Goal: Task Accomplishment & Management: Complete application form

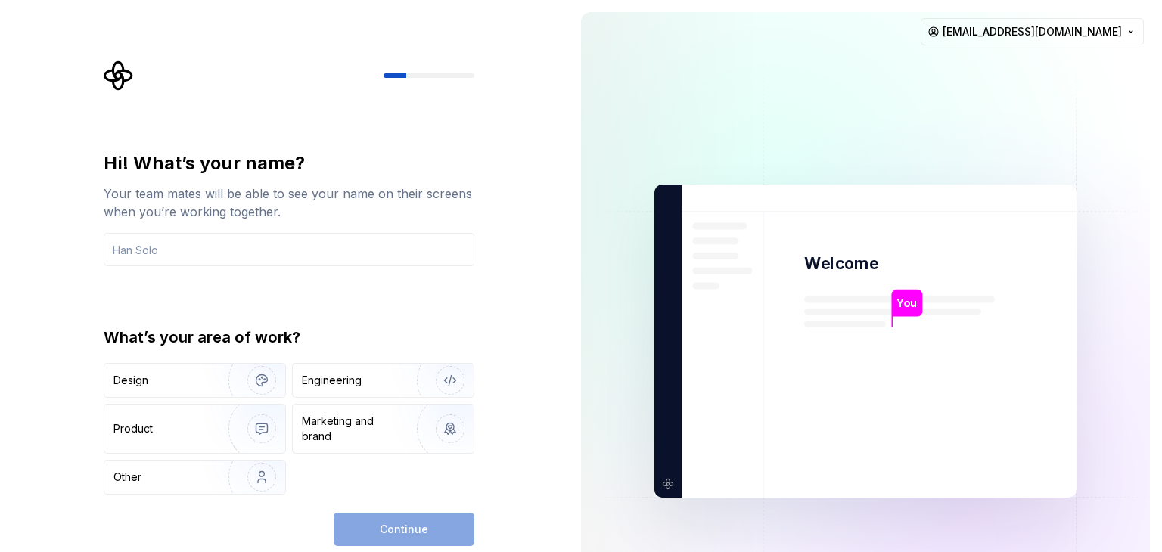
click at [170, 371] on div "Design" at bounding box center [194, 380] width 181 height 33
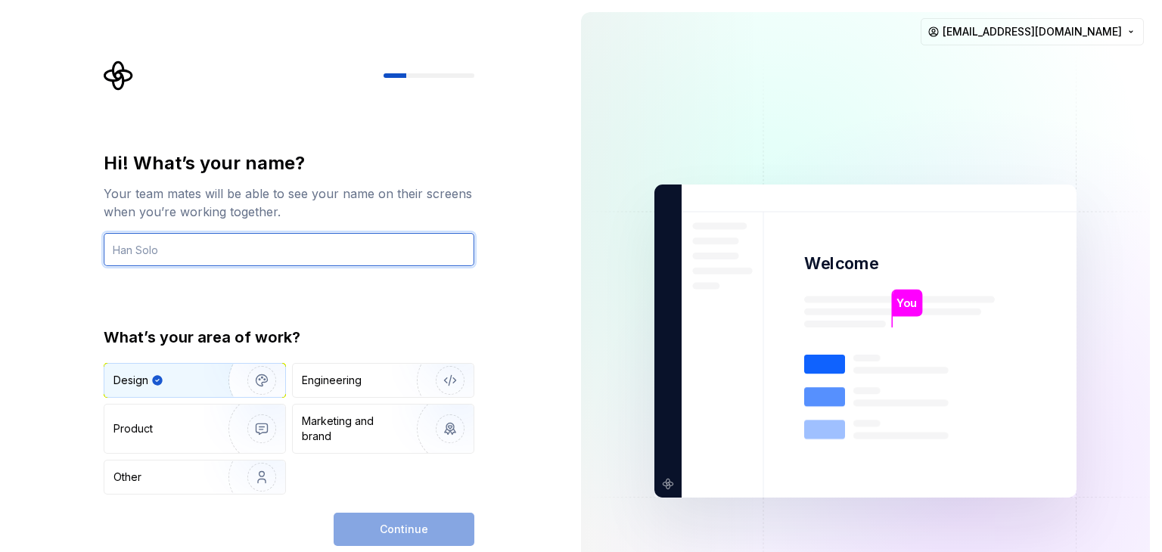
click at [179, 244] on input "text" at bounding box center [289, 249] width 371 height 33
type input "Ged"
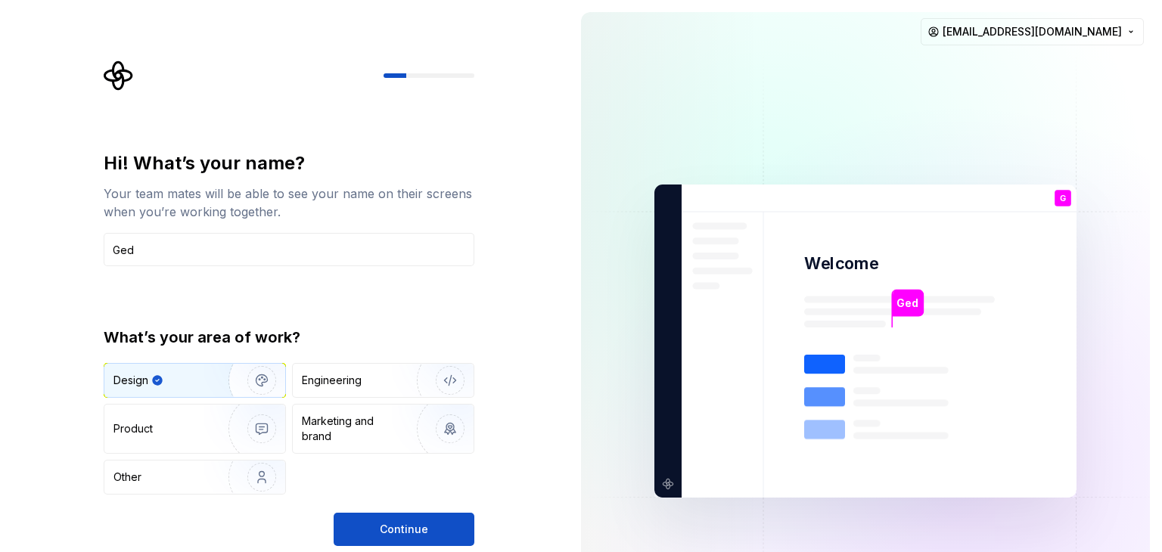
click at [398, 517] on button "Continue" at bounding box center [404, 529] width 141 height 33
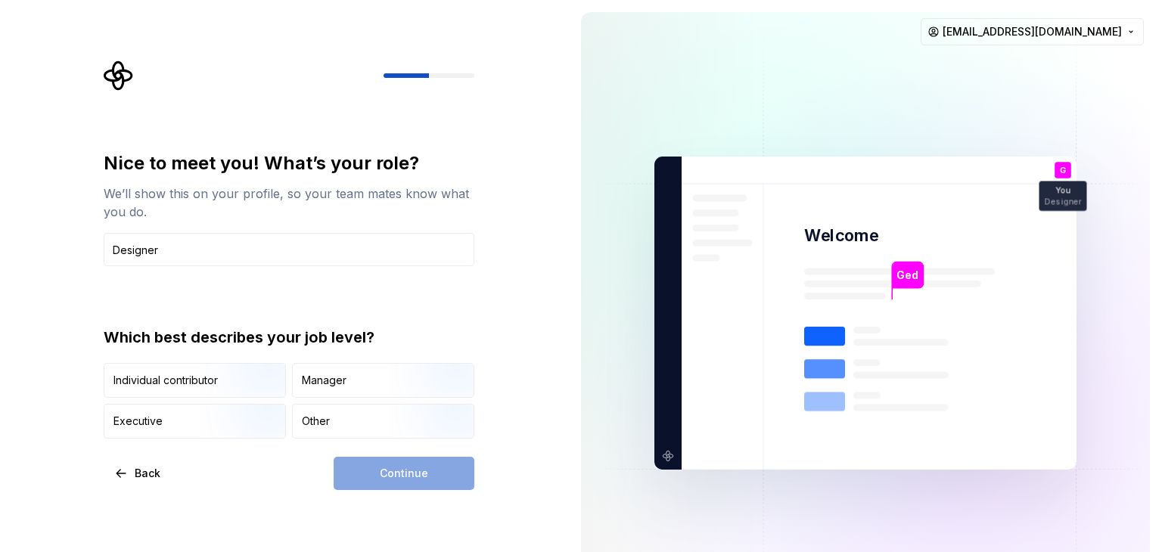
type input "Designer"
click at [204, 378] on img "button" at bounding box center [249, 399] width 97 height 101
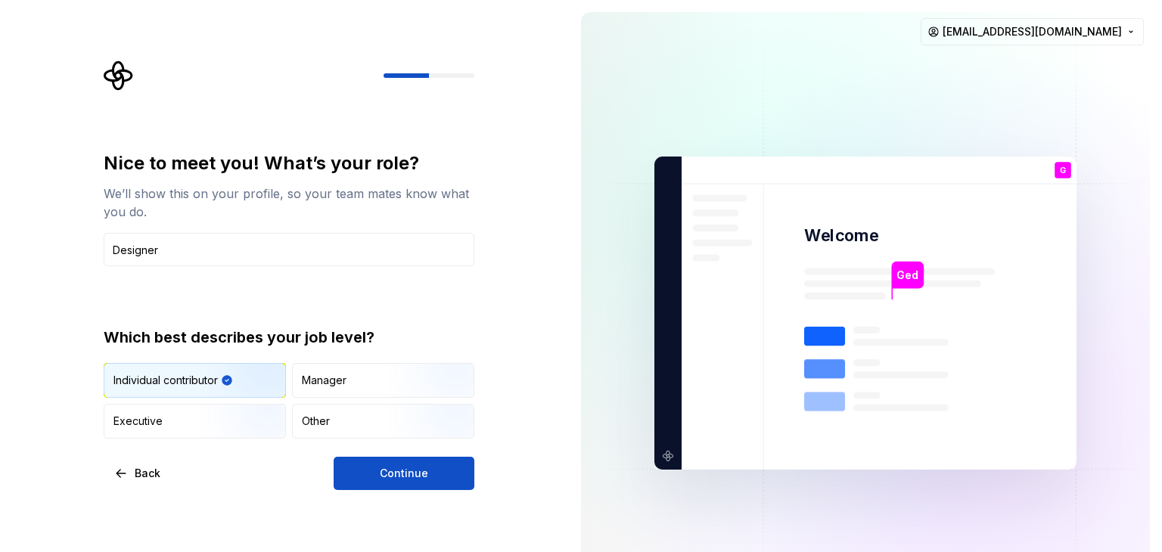
click at [406, 466] on span "Continue" at bounding box center [404, 473] width 48 height 15
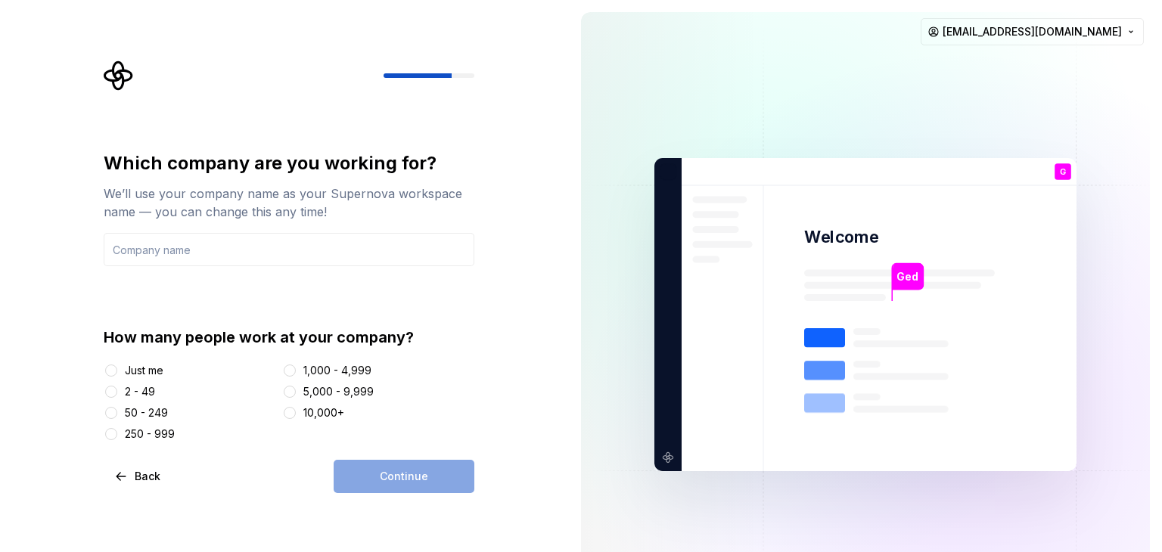
click at [142, 387] on div "2 - 49" at bounding box center [140, 391] width 30 height 15
click at [117, 387] on button "2 - 49" at bounding box center [111, 392] width 12 height 12
click at [144, 406] on div "50 - 249" at bounding box center [146, 413] width 43 height 15
click at [117, 407] on button "50 - 249" at bounding box center [111, 413] width 12 height 12
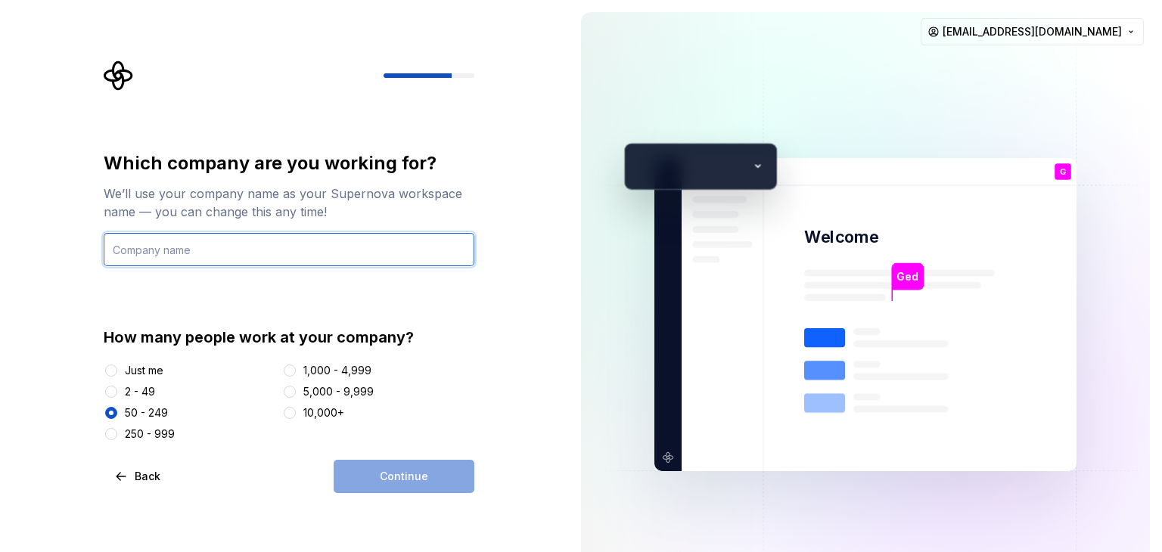
click at [164, 263] on input "text" at bounding box center [289, 249] width 371 height 33
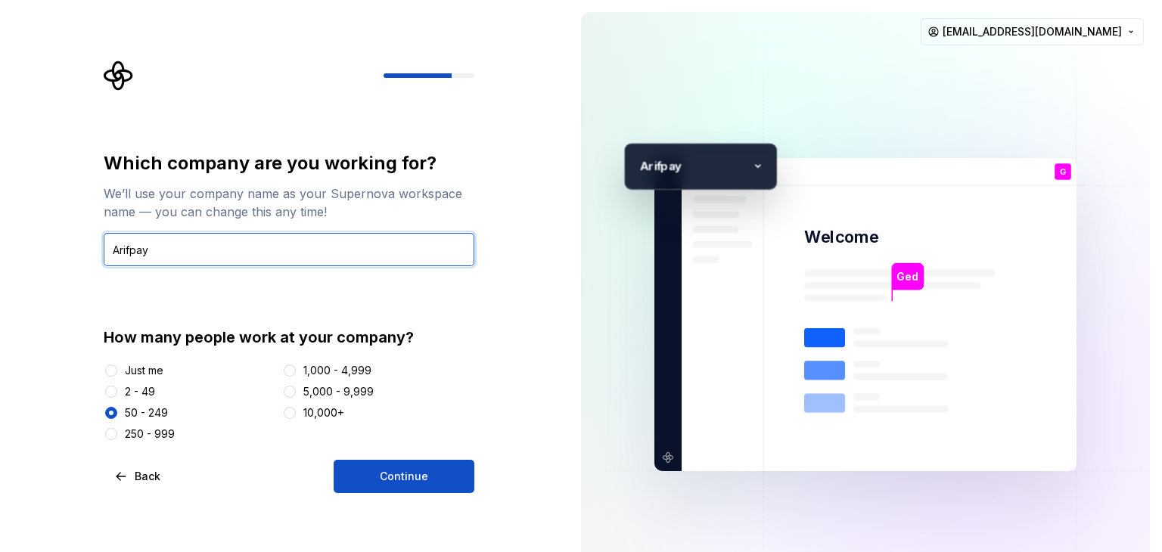
type input "Arifpay"
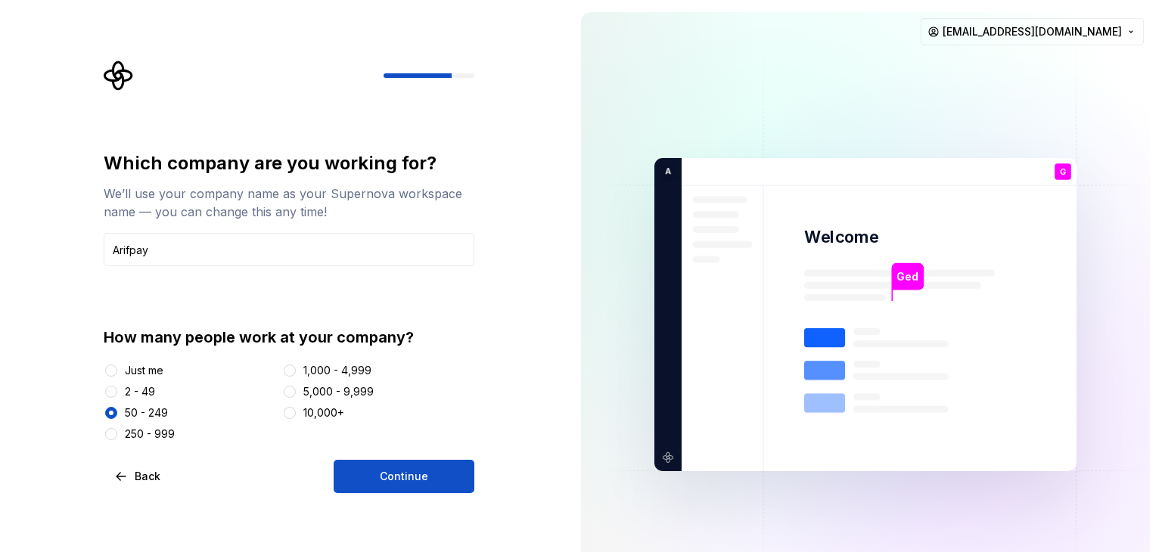
click at [404, 484] on span "Continue" at bounding box center [404, 476] width 48 height 15
click at [404, 484] on div "Continue" at bounding box center [404, 476] width 141 height 33
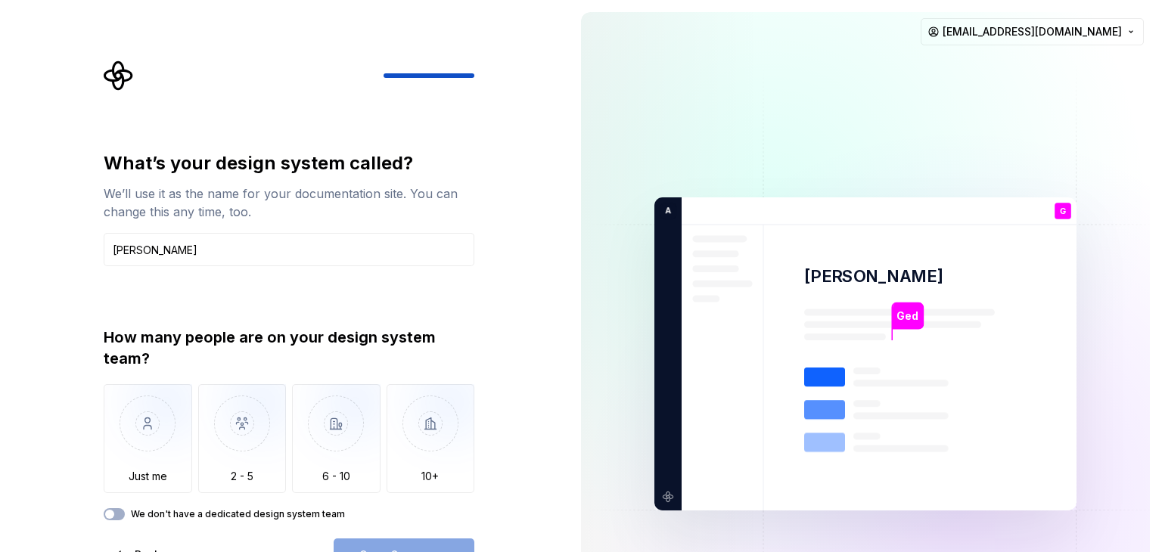
type input "[PERSON_NAME]"
click at [430, 449] on img "button" at bounding box center [431, 434] width 89 height 101
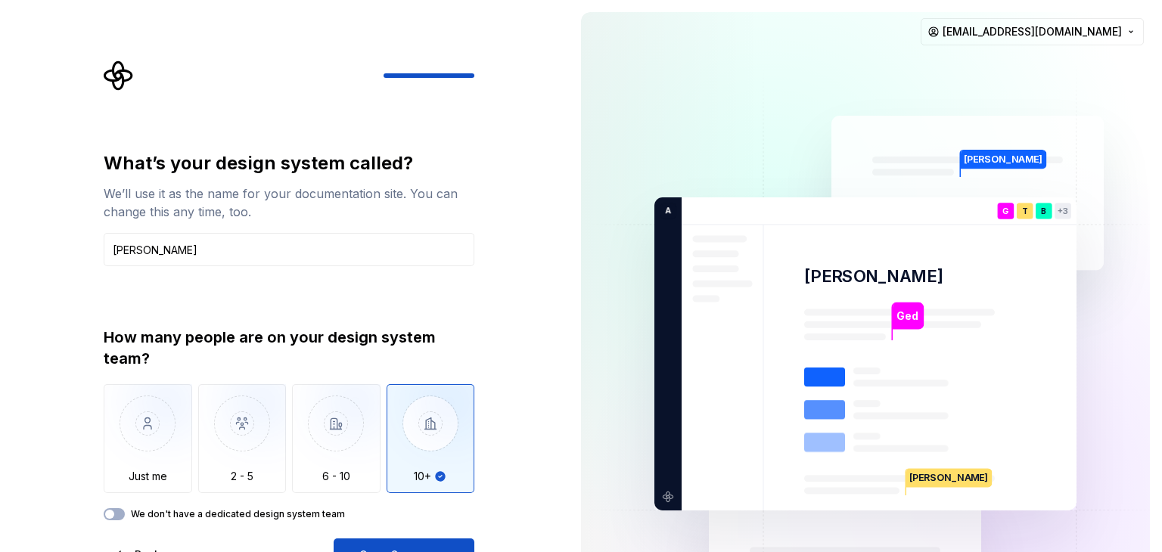
click at [381, 539] on button "Open Supernova" at bounding box center [404, 555] width 141 height 33
click at [116, 512] on button "We don't have a dedicated design system team" at bounding box center [114, 515] width 21 height 12
click at [121, 513] on button "We don't have a dedicated design system team" at bounding box center [114, 515] width 21 height 12
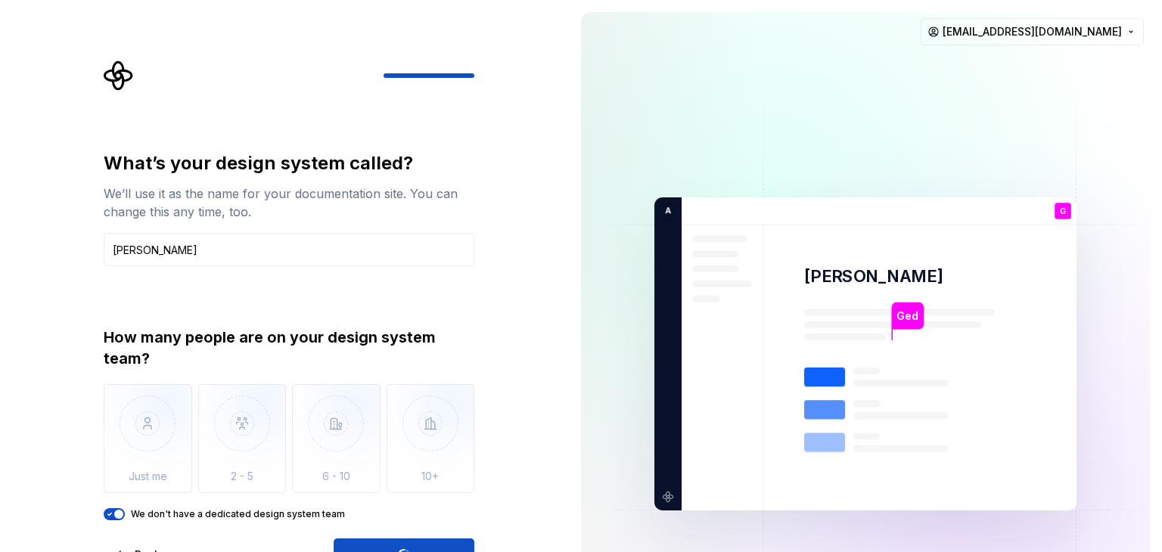
click at [381, 543] on div "Open Supernova" at bounding box center [404, 555] width 141 height 33
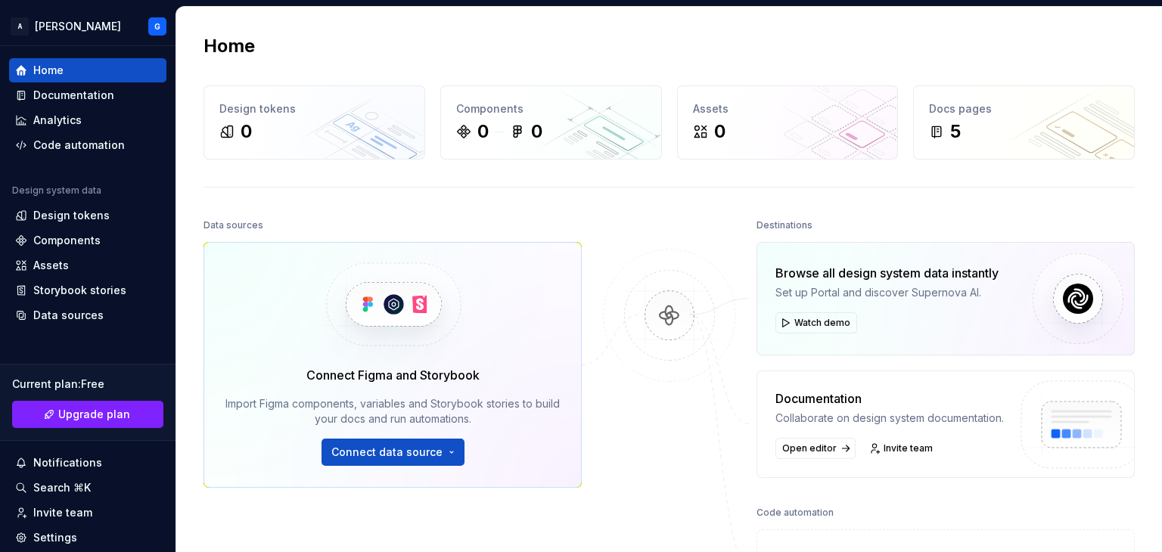
click at [392, 447] on span "Connect data source" at bounding box center [386, 452] width 111 height 15
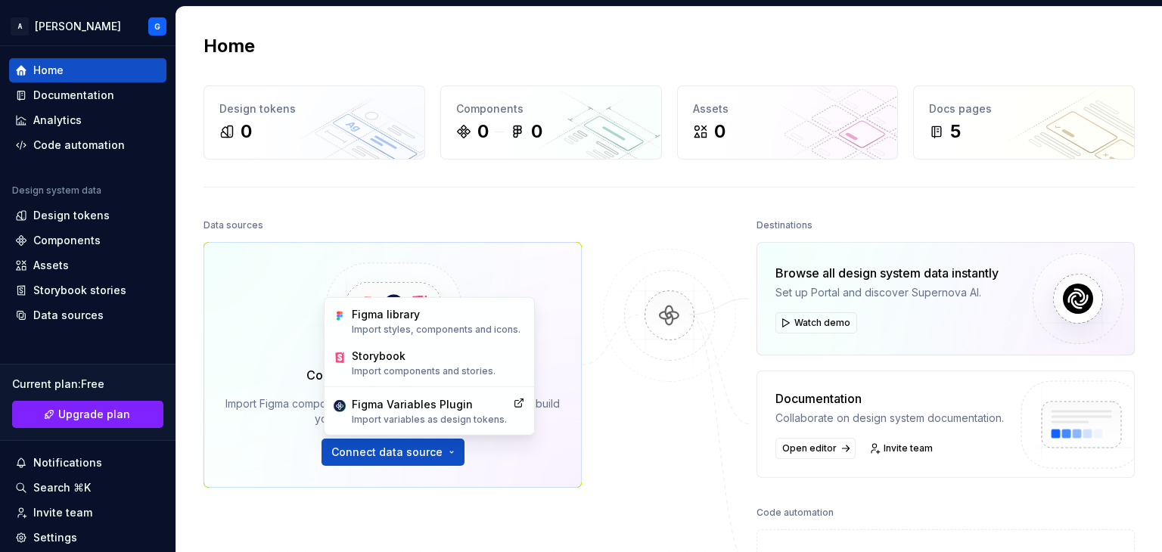
click at [392, 447] on span "Connect data source" at bounding box center [386, 452] width 111 height 15
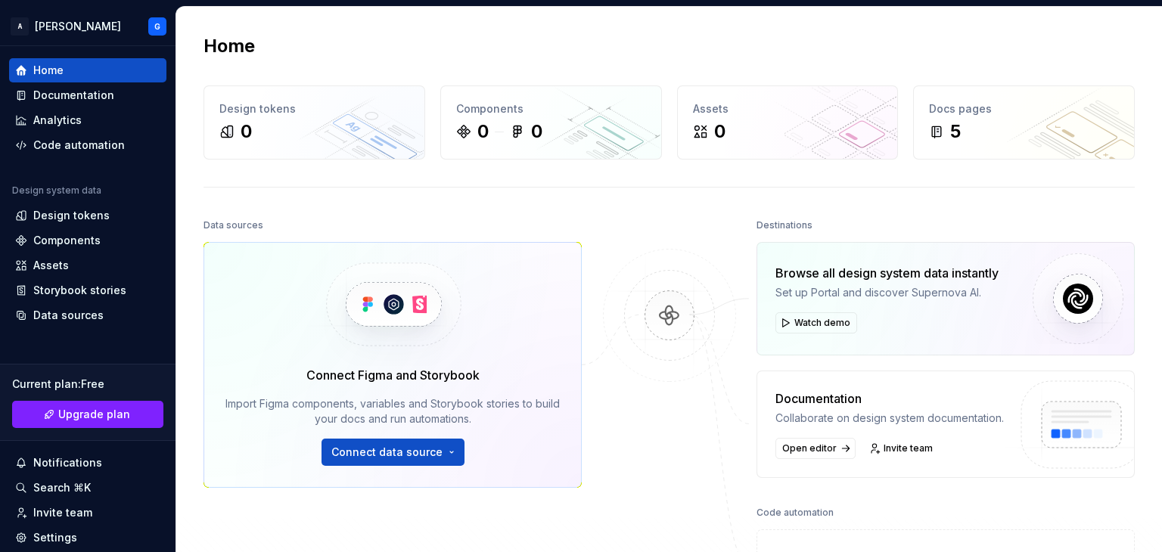
click at [392, 447] on span "Connect data source" at bounding box center [386, 452] width 111 height 15
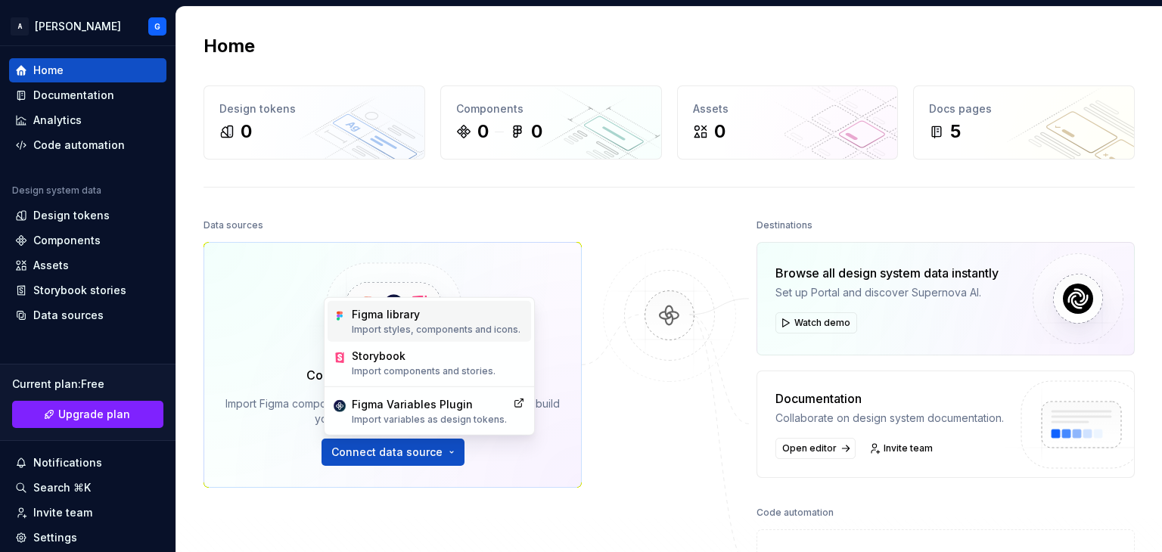
click at [425, 308] on div "Figma library" at bounding box center [436, 314] width 169 height 15
